Goal: Task Accomplishment & Management: Manage account settings

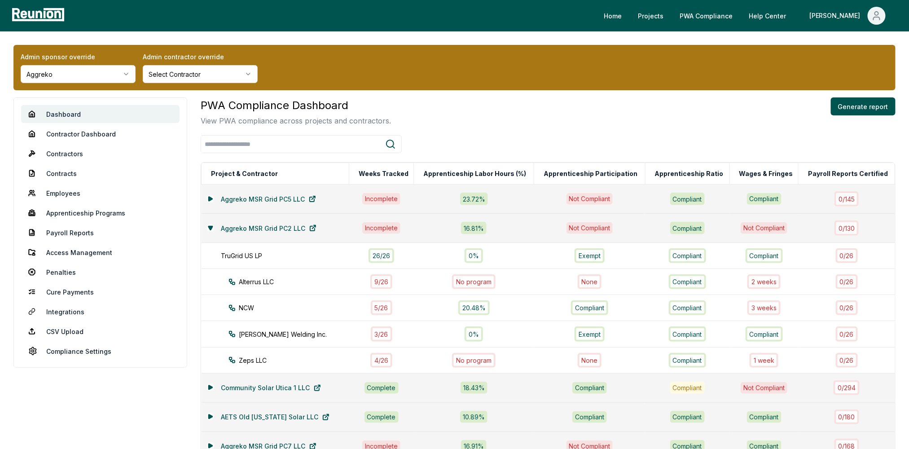
click at [109, 75] on html "Please visit us on your desktop We're working on making our marketplace mobile-…" at bounding box center [454, 288] width 909 height 576
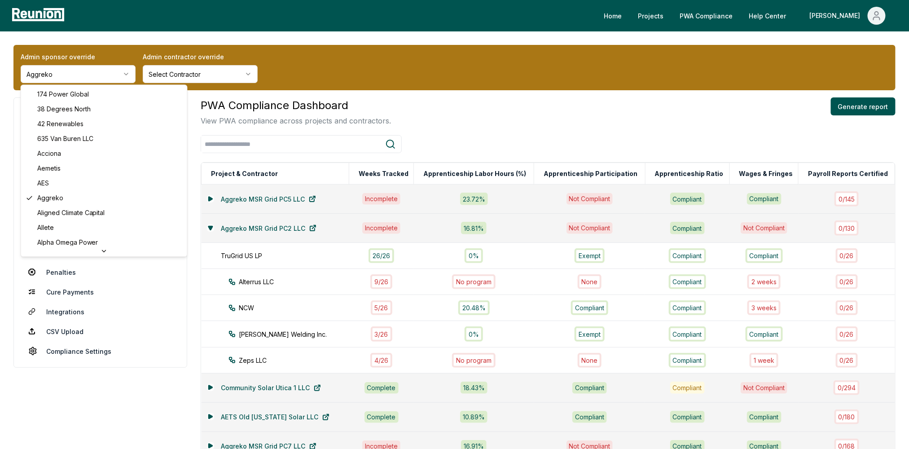
scroll to position [2718, 0]
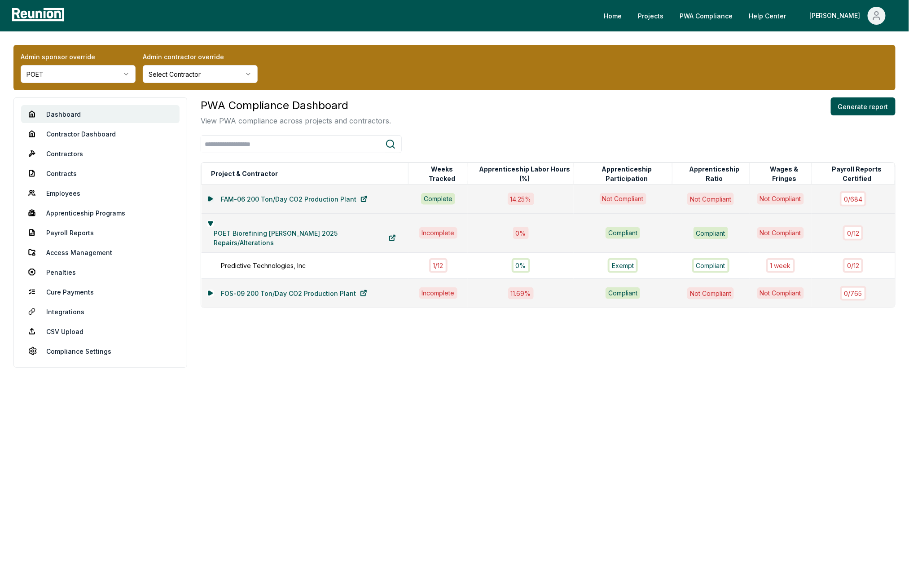
click at [211, 198] on icon at bounding box center [210, 199] width 4 height 4
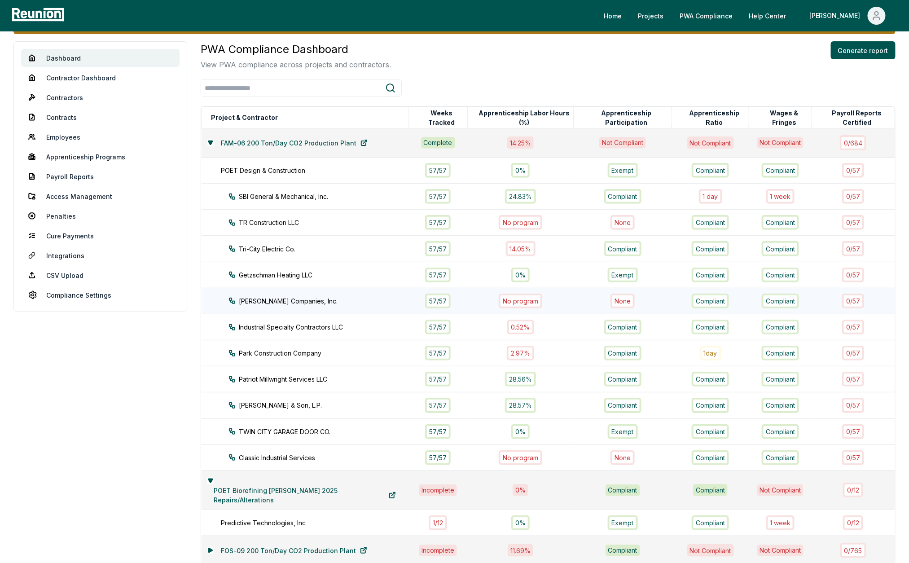
scroll to position [126, 0]
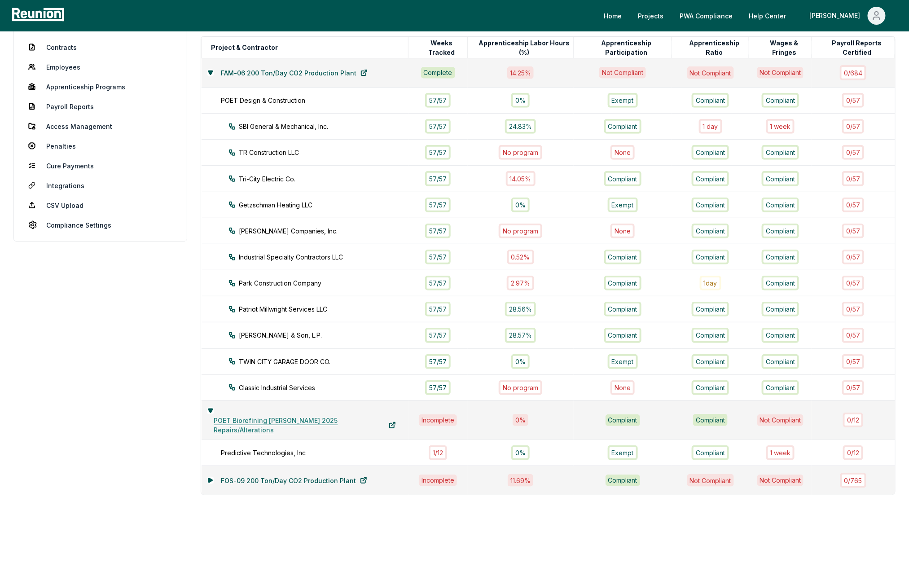
click at [214, 416] on link "POET Biorefining Preston 2025 Repairs/Alterations" at bounding box center [305, 425] width 196 height 18
click at [212, 409] on icon at bounding box center [210, 411] width 4 height 4
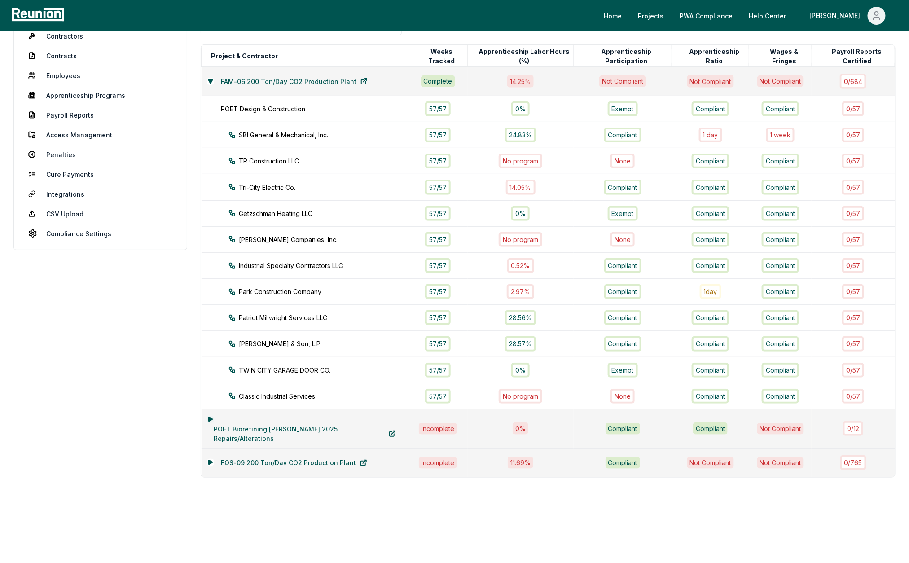
scroll to position [101, 0]
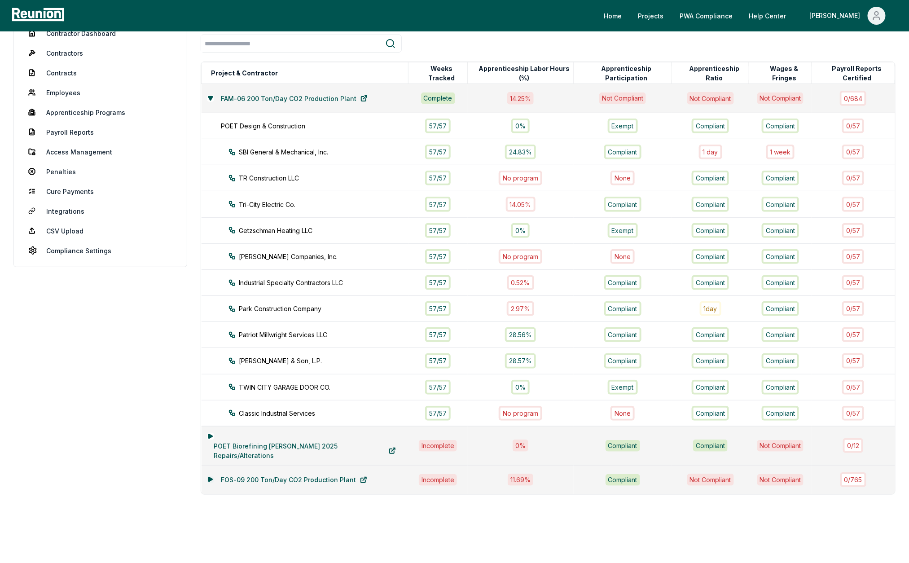
click at [210, 449] on icon at bounding box center [210, 480] width 4 height 4
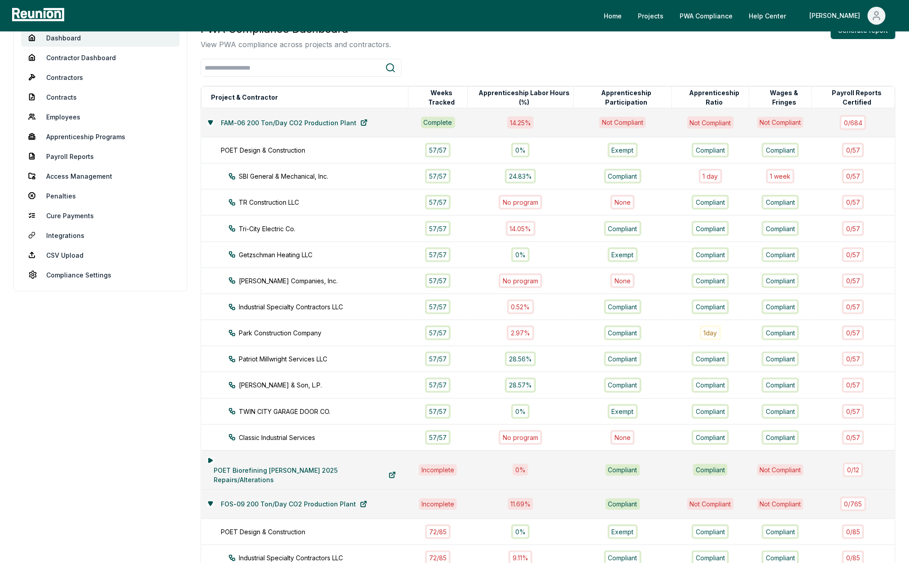
scroll to position [0, 0]
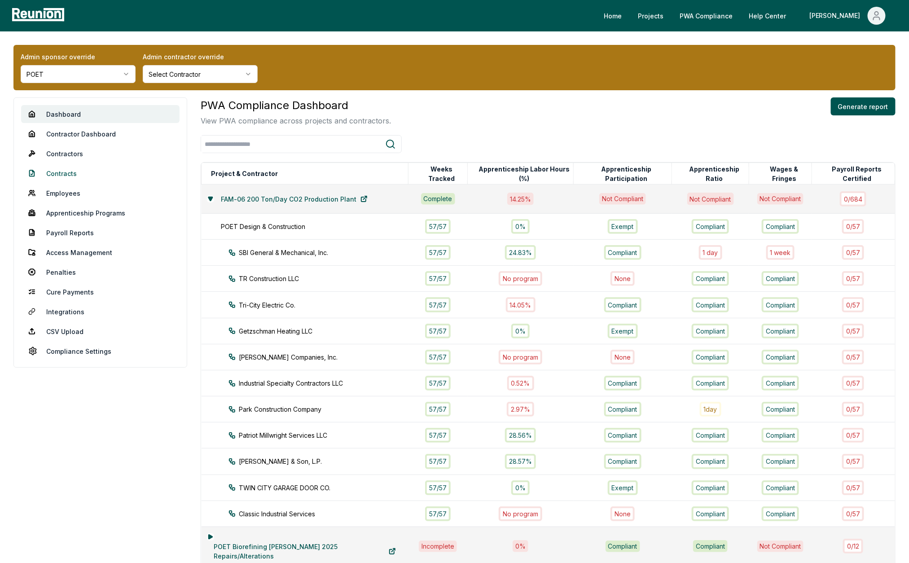
click at [66, 174] on link "Contracts" at bounding box center [100, 173] width 159 height 18
click at [873, 18] on icon "Main" at bounding box center [877, 15] width 11 height 11
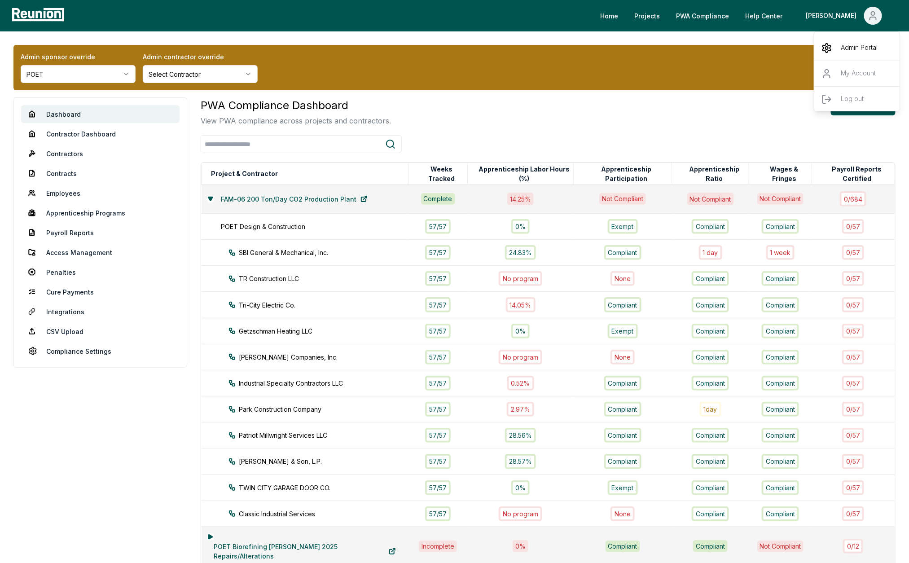
click at [856, 48] on p "Admin Portal" at bounding box center [860, 48] width 37 height 11
click at [491, 92] on div "Admin sponsor override POET Admin contractor override Loading... Dashboard Cont…" at bounding box center [454, 473] width 909 height 884
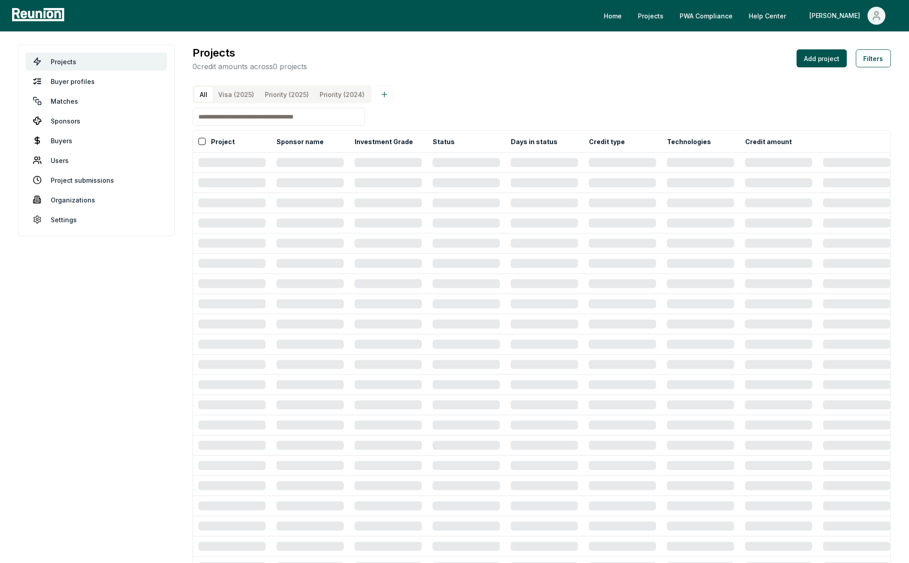
click at [256, 118] on input at bounding box center [279, 117] width 172 height 18
type input "****"
click at [332, 115] on input at bounding box center [279, 117] width 172 height 18
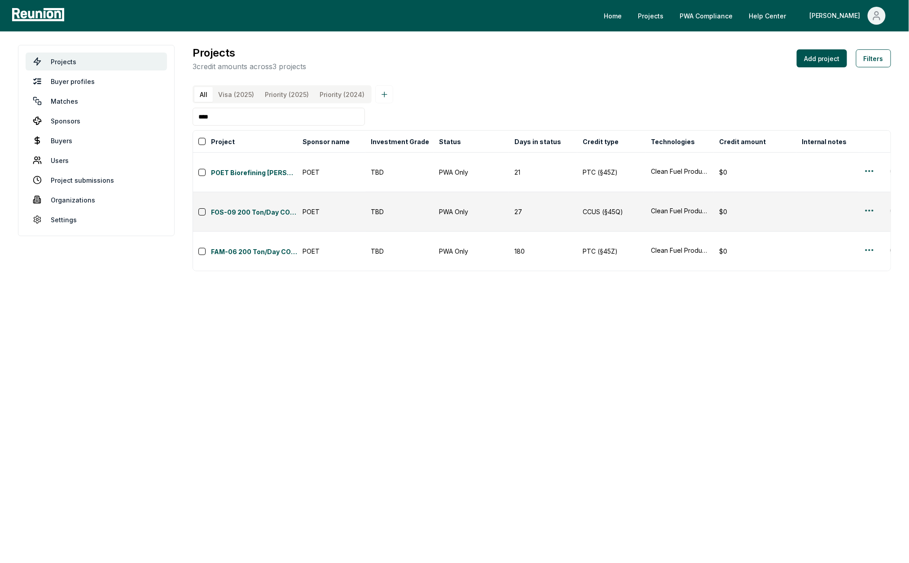
type input "****"
click at [872, 187] on html "Please visit us on your desktop We're working on making our marketplace mobile-…" at bounding box center [454, 281] width 909 height 563
click at [845, 222] on div "Edit" at bounding box center [858, 224] width 85 height 15
